Goal: Task Accomplishment & Management: Complete application form

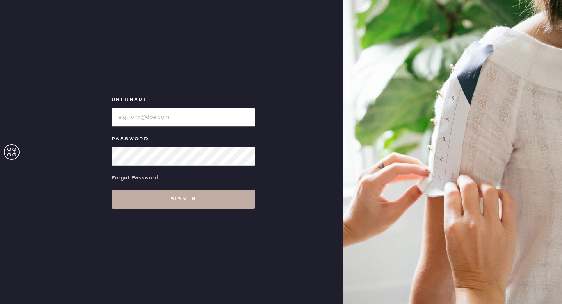
type input "reformationhenderson"
click at [198, 194] on button "Sign in" at bounding box center [184, 199] width 144 height 19
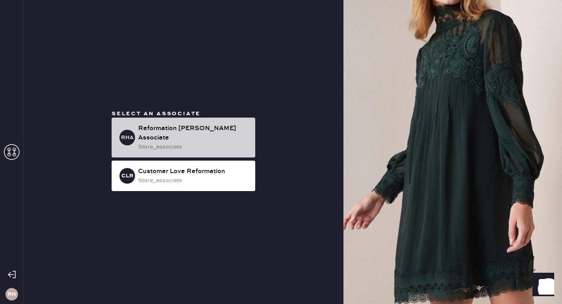
click at [198, 142] on div "store_associate" at bounding box center [193, 146] width 111 height 9
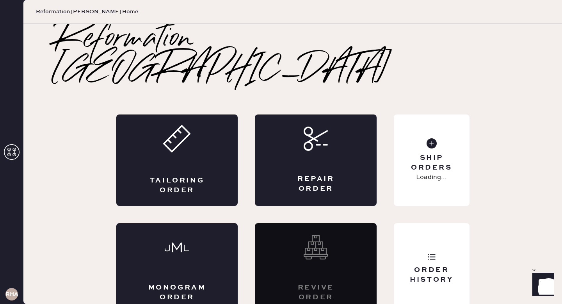
click at [198, 142] on div "Tailoring Order" at bounding box center [177, 159] width 122 height 91
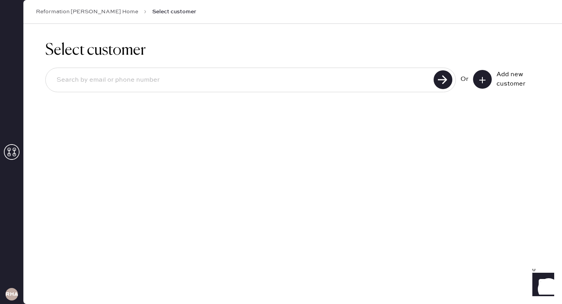
click at [139, 75] on input at bounding box center [240, 80] width 381 height 18
click at [117, 78] on input at bounding box center [240, 80] width 381 height 18
click at [230, 75] on input at bounding box center [240, 80] width 381 height 18
click at [219, 78] on input at bounding box center [240, 80] width 381 height 18
click at [130, 77] on input at bounding box center [240, 80] width 381 height 18
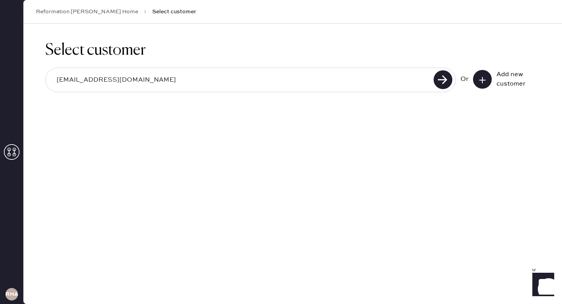
click at [77, 81] on input "[EMAIL_ADDRESS][DOMAIN_NAME]" at bounding box center [240, 80] width 381 height 18
type input "[EMAIL_ADDRESS][DOMAIN_NAME]"
click at [436, 78] on use at bounding box center [443, 79] width 19 height 19
click at [478, 80] on button at bounding box center [482, 79] width 19 height 19
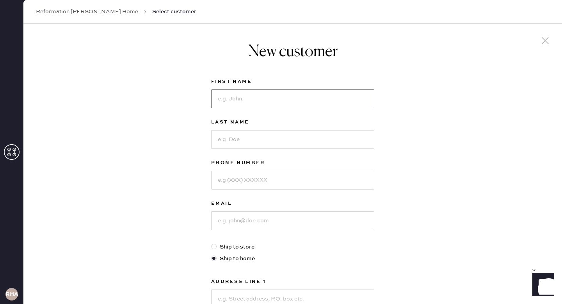
click at [230, 101] on input at bounding box center [292, 98] width 163 height 19
type input "[PERSON_NAME]"
click at [225, 141] on input at bounding box center [292, 139] width 163 height 19
type input "[PERSON_NAME]"
click at [282, 185] on input at bounding box center [292, 180] width 163 height 19
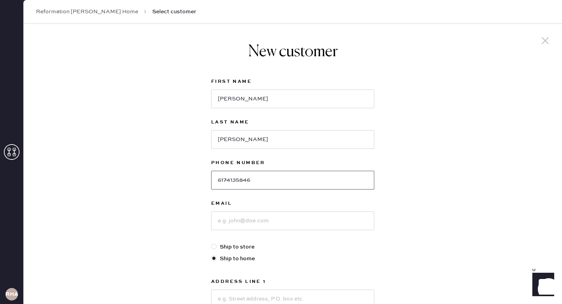
type input "6174135846"
click at [239, 221] on input at bounding box center [292, 220] width 163 height 19
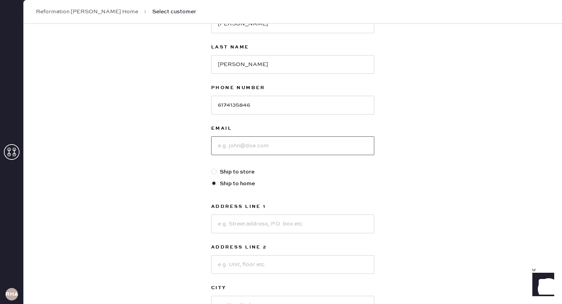
scroll to position [75, 0]
type input "k"
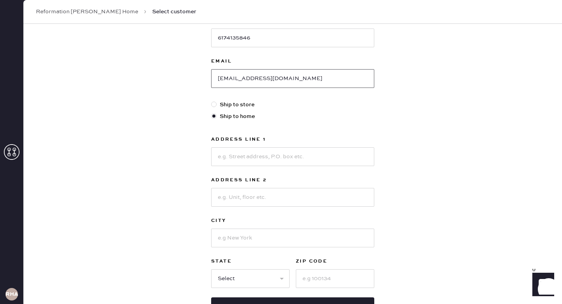
scroll to position [148, 0]
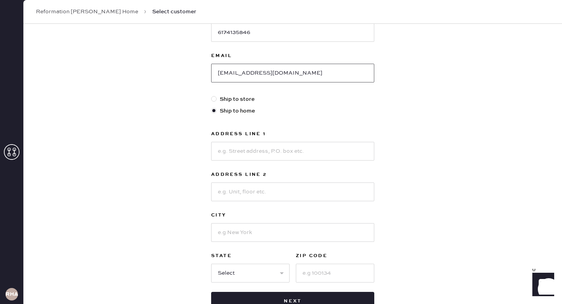
type input "[EMAIL_ADDRESS][DOMAIN_NAME]"
click at [266, 152] on input at bounding box center [292, 151] width 163 height 19
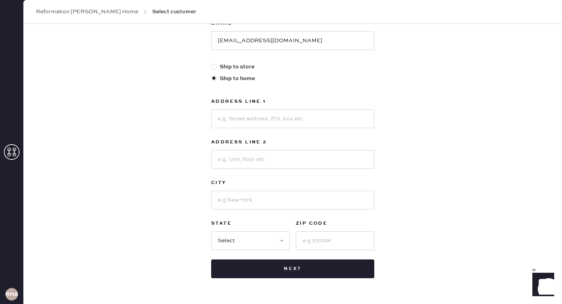
click at [395, 128] on div "New customer First Name [PERSON_NAME] Last Name [PERSON_NAME] Phone Number [PHO…" at bounding box center [292, 86] width 539 height 484
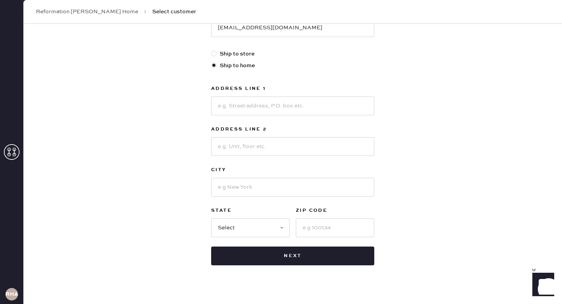
scroll to position [196, 0]
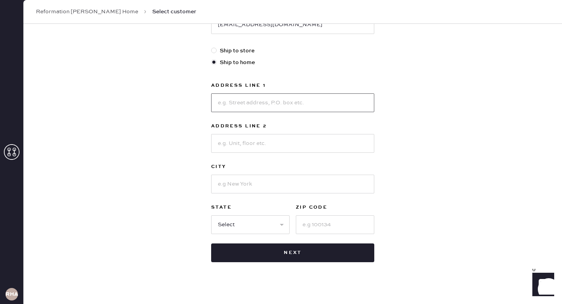
click at [280, 105] on input at bounding box center [292, 102] width 163 height 19
type input "[STREET_ADDRESS][US_STATE]"
click at [268, 183] on input at bounding box center [292, 183] width 163 height 19
type input "Belmont"
click at [269, 220] on select "Select AK AL AR AZ CA CO CT [GEOGRAPHIC_DATA] DE FL [GEOGRAPHIC_DATA] HI [GEOGR…" at bounding box center [250, 224] width 78 height 19
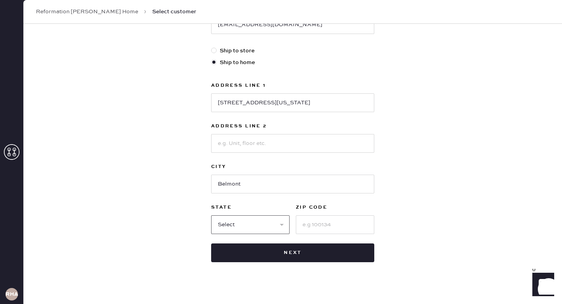
select select "MA"
click at [211, 215] on select "Select AK AL AR AZ CA CO CT [GEOGRAPHIC_DATA] DE FL [GEOGRAPHIC_DATA] HI [GEOGR…" at bounding box center [250, 224] width 78 height 19
click at [313, 224] on input at bounding box center [335, 224] width 78 height 19
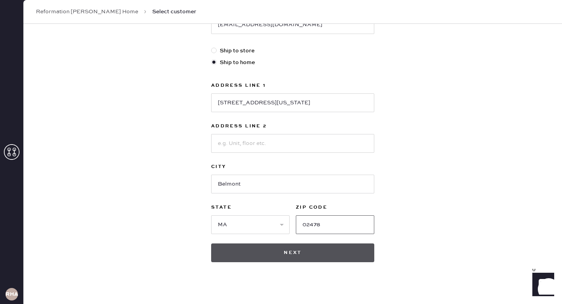
type input "02478"
click at [309, 249] on button "Next" at bounding box center [292, 252] width 163 height 19
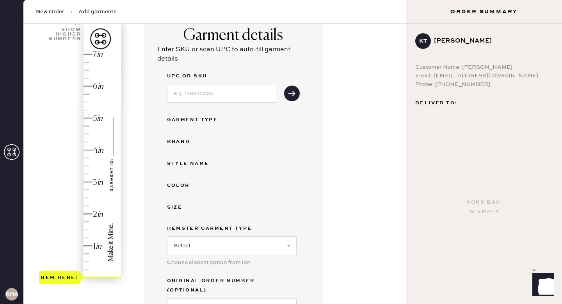
scroll to position [66, 0]
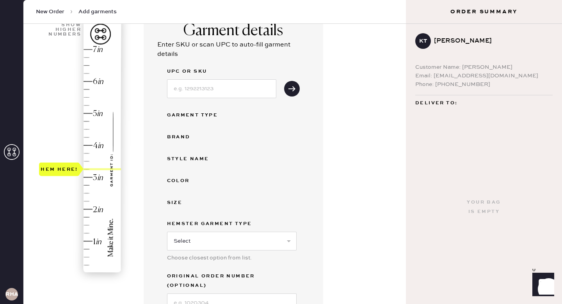
click at [86, 170] on div "Hem here!" at bounding box center [80, 161] width 83 height 230
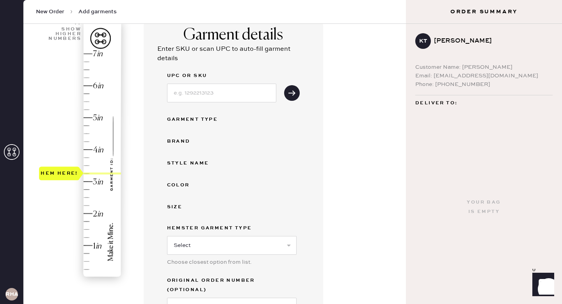
scroll to position [61, 0]
click at [224, 96] on input at bounding box center [221, 93] width 109 height 19
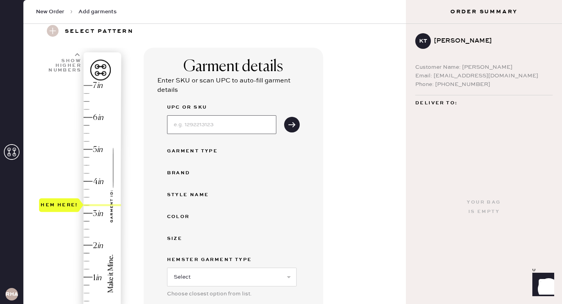
scroll to position [30, 0]
click at [215, 92] on div "Enter SKU or scan UPC to auto-fill garment details" at bounding box center [233, 86] width 152 height 19
click at [207, 123] on input at bounding box center [221, 125] width 109 height 19
type input "1313451NDN029"
click at [294, 124] on use "submit" at bounding box center [291, 124] width 7 height 5
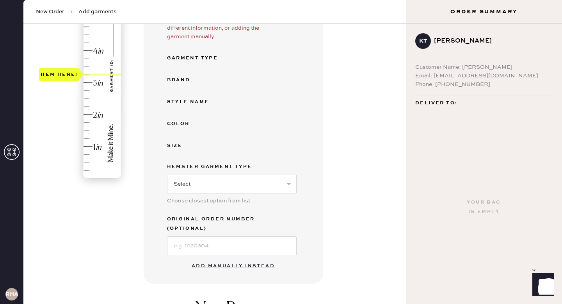
scroll to position [180, 0]
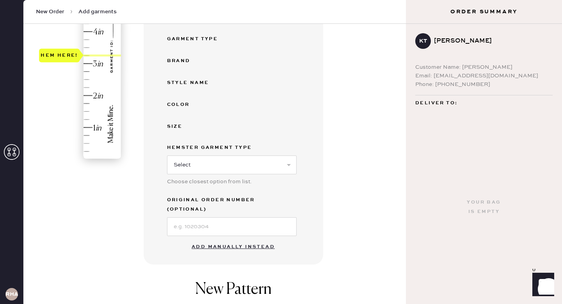
click at [230, 239] on button "Add manually instead" at bounding box center [233, 247] width 93 height 16
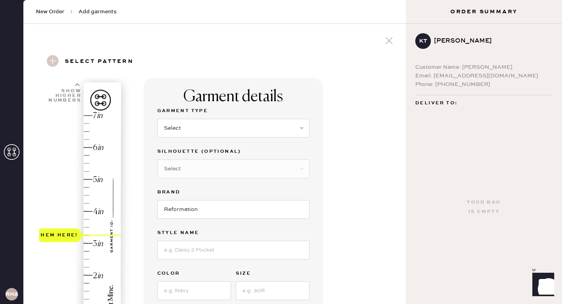
scroll to position [3, 0]
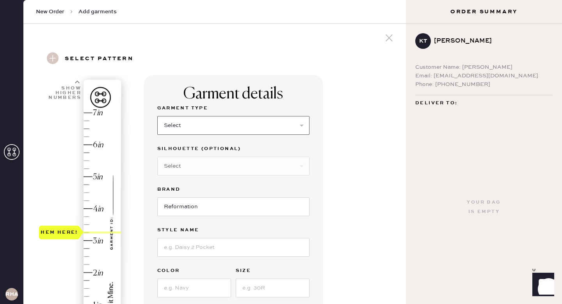
click at [205, 120] on select "Select Basic Skirt Jeans Leggings Pants Shorts Basic Sleeved Dress Basic Sleeve…" at bounding box center [233, 125] width 152 height 19
select select "2"
click at [157, 116] on select "Select Basic Skirt Jeans Leggings Pants Shorts Basic Sleeved Dress Basic Sleeve…" at bounding box center [233, 125] width 152 height 19
click at [210, 164] on select "Select Shorts Cropped Flare Boot Cut Straight Skinny Other" at bounding box center [233, 166] width 152 height 19
select select "5"
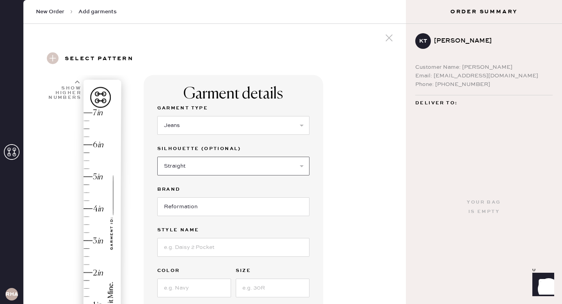
click at [157, 157] on select "Select Shorts Cropped Flare Boot Cut Straight Skinny Other" at bounding box center [233, 166] width 152 height 19
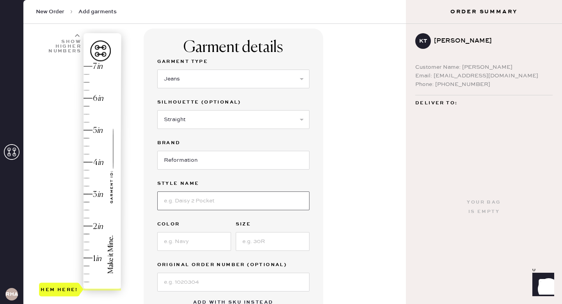
click at [198, 203] on input at bounding box center [233, 200] width 152 height 19
type input "[PERSON_NAME] Low Rise"
click at [187, 241] on input at bounding box center [194, 241] width 74 height 19
type input "Ondine"
click at [251, 244] on input at bounding box center [273, 241] width 74 height 19
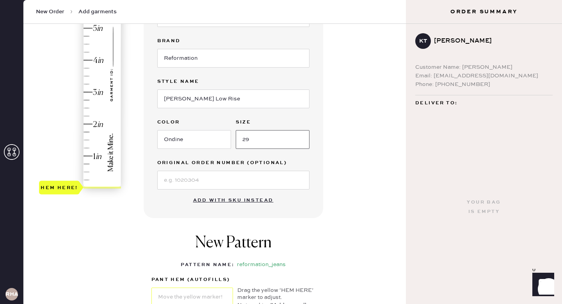
scroll to position [163, 0]
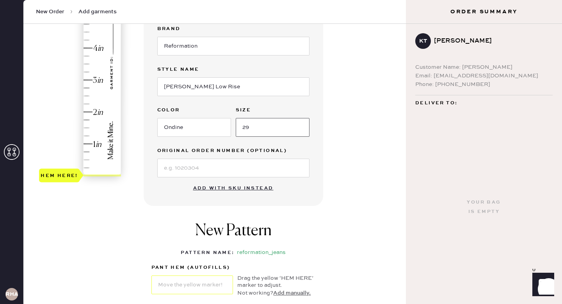
type input "29"
click at [200, 169] on input at bounding box center [233, 167] width 152 height 19
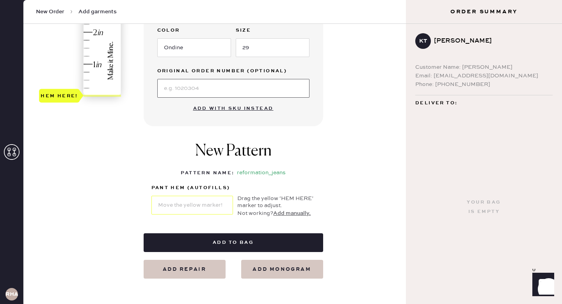
scroll to position [255, 0]
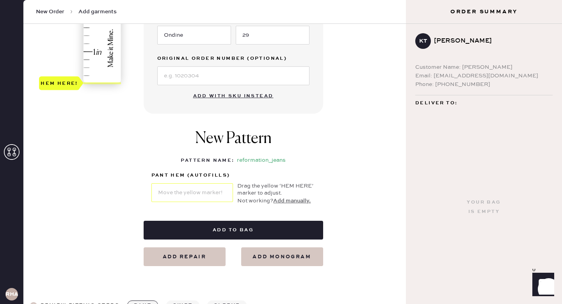
click at [174, 152] on div "New Pattern Pattern Name : reformation_jeans 1 in 2 in 3 in 4 in Show higher nu…" at bounding box center [234, 166] width 180 height 91
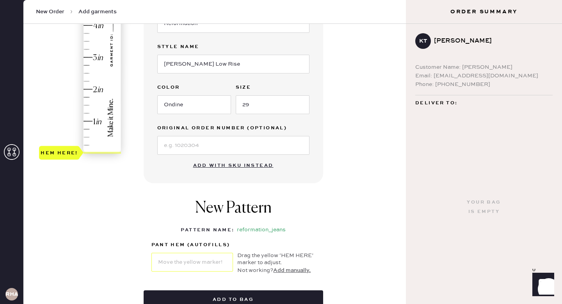
scroll to position [177, 0]
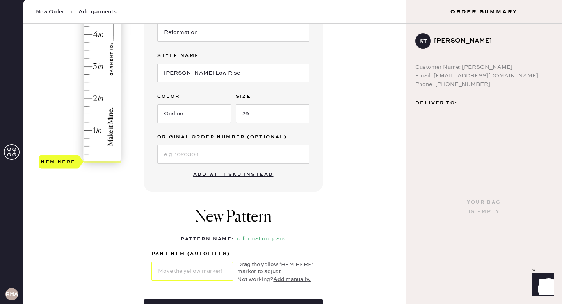
type input "3.25"
click at [88, 57] on div "Hem here!" at bounding box center [80, 50] width 83 height 230
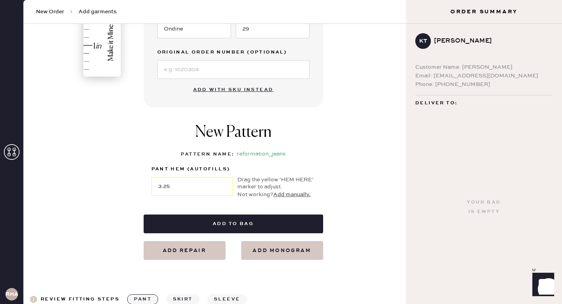
scroll to position [263, 0]
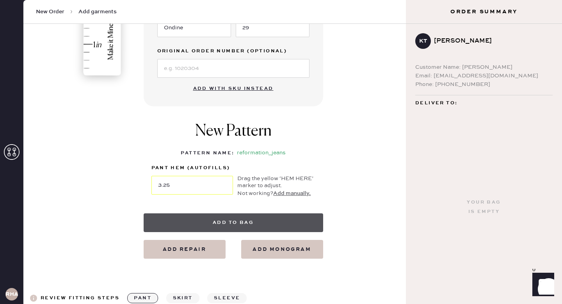
click at [241, 224] on button "Add to bag" at bounding box center [234, 222] width 180 height 19
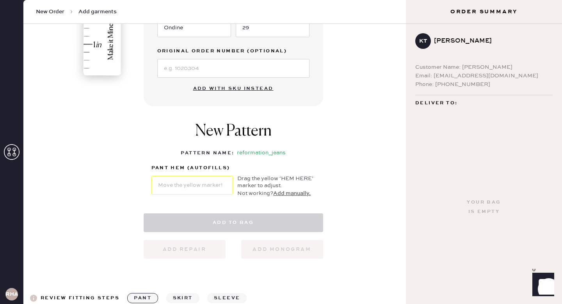
select select "2"
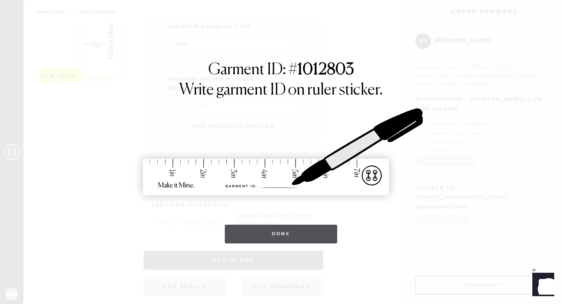
click at [310, 233] on button "Done" at bounding box center [281, 233] width 113 height 19
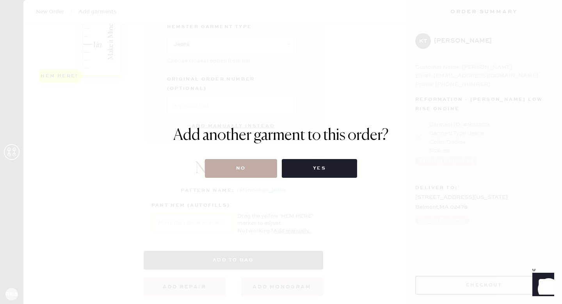
click at [264, 165] on button "No" at bounding box center [241, 168] width 72 height 19
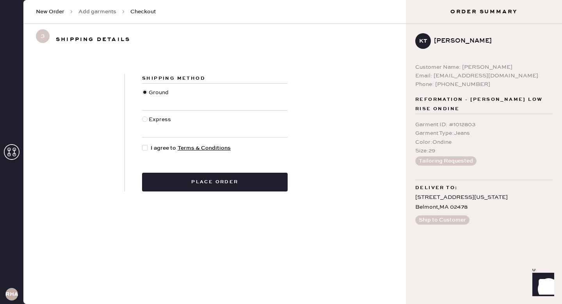
click at [146, 147] on div at bounding box center [144, 147] width 5 height 5
click at [142, 144] on input "I agree to Terms & Conditions" at bounding box center [142, 144] width 0 height 0
checkbox input "true"
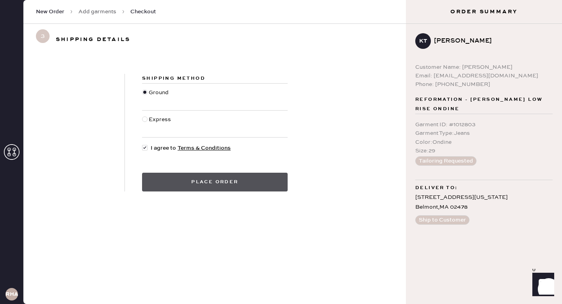
click at [229, 184] on button "Place order" at bounding box center [215, 182] width 146 height 19
